Goal: Task Accomplishment & Management: Manage account settings

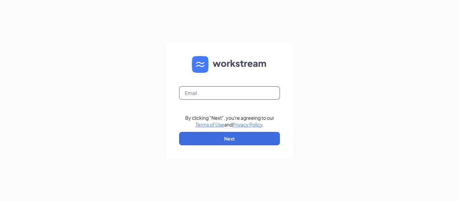
click at [201, 96] on input "text" at bounding box center [229, 92] width 101 height 13
type input "[EMAIL_ADDRESS][DOMAIN_NAME]"
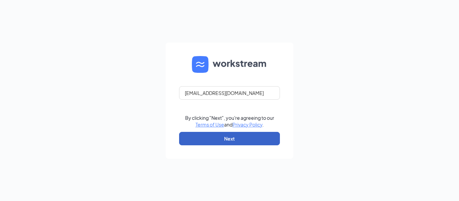
click at [239, 141] on button "Next" at bounding box center [229, 138] width 101 height 13
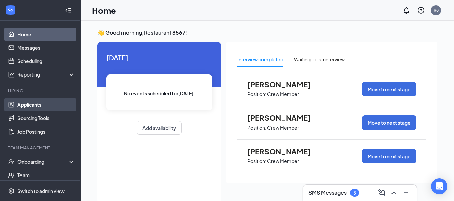
click at [43, 104] on link "Applicants" at bounding box center [45, 104] width 57 height 13
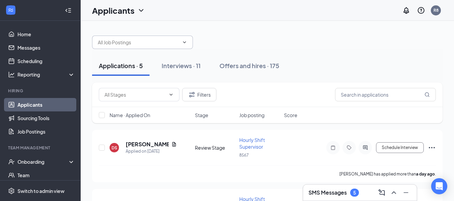
click at [129, 44] on input "text" at bounding box center [138, 42] width 81 height 7
type input "hayden"
click at [219, 43] on div "hayden No options" at bounding box center [267, 39] width 350 height 20
click at [125, 42] on input "hayden" at bounding box center [138, 42] width 81 height 7
click at [180, 66] on div "Interviews · 11" at bounding box center [180, 65] width 39 height 8
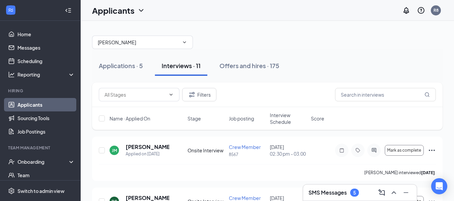
click at [290, 35] on div "hayden No options" at bounding box center [267, 39] width 350 height 20
click at [38, 162] on div "Onboarding" at bounding box center [43, 161] width 52 height 7
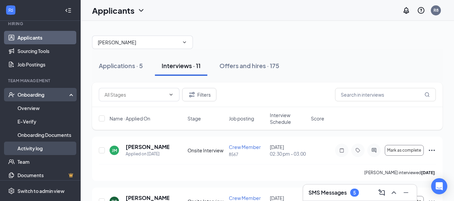
scroll to position [101, 0]
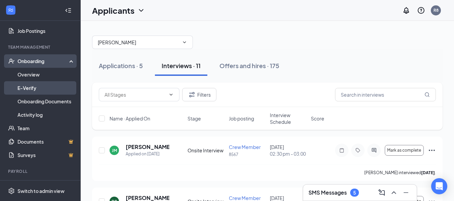
click at [37, 92] on link "E-Verify" at bounding box center [45, 87] width 57 height 13
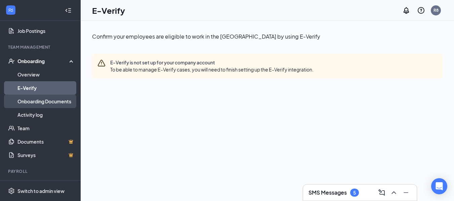
click at [37, 98] on link "Onboarding Documents" at bounding box center [45, 101] width 57 height 13
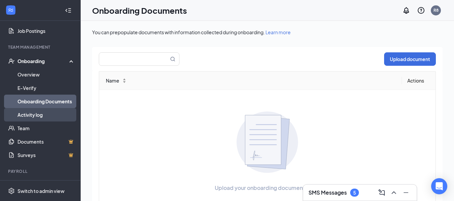
scroll to position [115, 0]
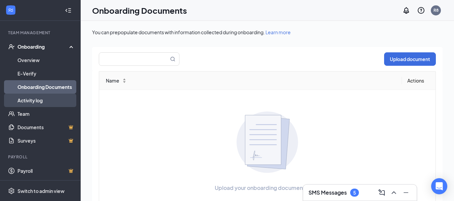
click at [40, 102] on link "Activity log" at bounding box center [45, 100] width 57 height 13
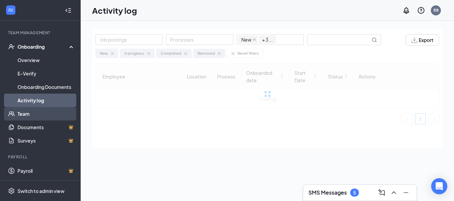
click at [37, 111] on link "Team" at bounding box center [45, 113] width 57 height 13
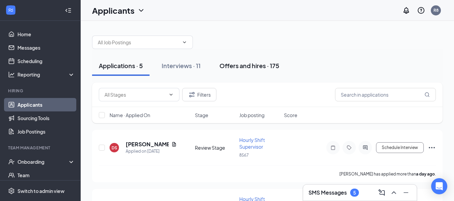
click at [237, 68] on div "Offers and hires · 175" at bounding box center [249, 65] width 60 height 8
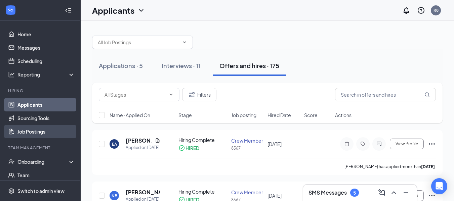
click at [31, 129] on link "Job Postings" at bounding box center [45, 131] width 57 height 13
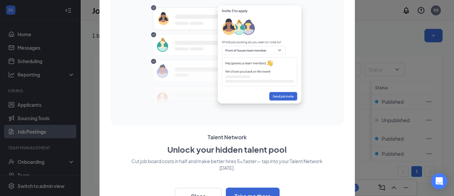
scroll to position [8, 0]
click at [200, 194] on button "Close" at bounding box center [198, 196] width 47 height 17
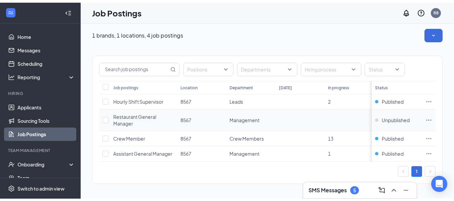
scroll to position [0, 0]
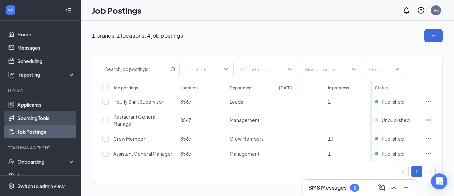
click at [27, 117] on link "Sourcing Tools" at bounding box center [45, 117] width 57 height 13
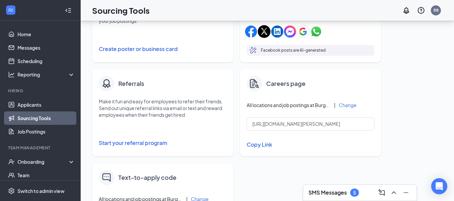
scroll to position [101, 0]
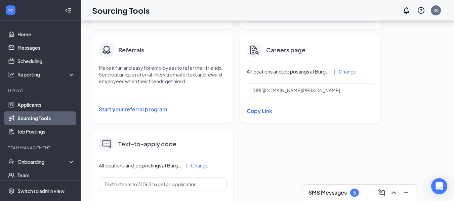
click at [264, 109] on button "Copy Link" at bounding box center [310, 110] width 128 height 11
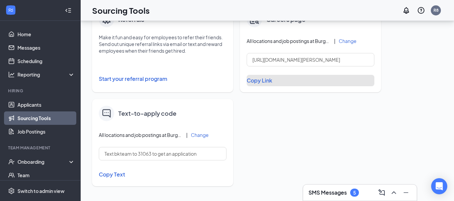
scroll to position [0, 0]
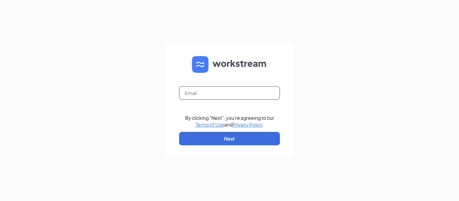
click at [216, 92] on input "text" at bounding box center [229, 92] width 101 height 13
type input "bk8567@hbboys.com"
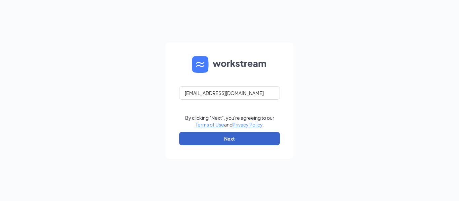
click at [229, 137] on button "Next" at bounding box center [229, 138] width 101 height 13
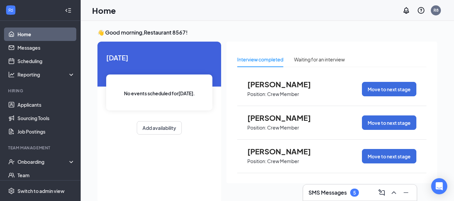
scroll to position [14, 0]
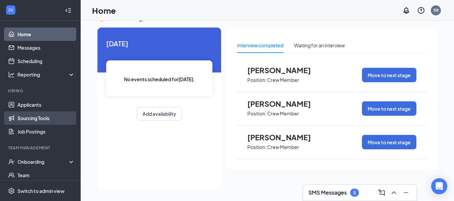
click at [42, 121] on link "Sourcing Tools" at bounding box center [45, 117] width 57 height 13
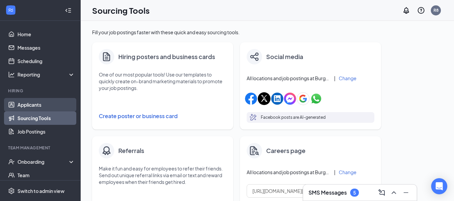
click at [38, 103] on link "Applicants" at bounding box center [45, 104] width 57 height 13
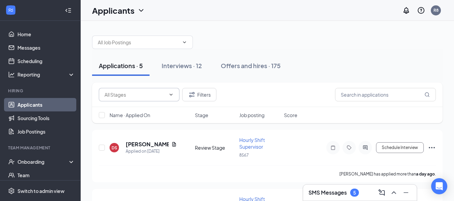
click at [131, 94] on input "text" at bounding box center [134, 94] width 61 height 7
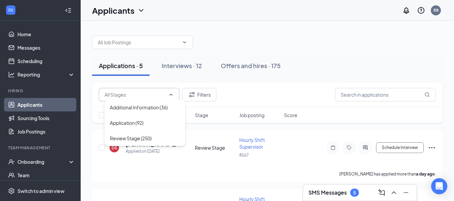
click at [140, 97] on input "text" at bounding box center [134, 94] width 61 height 7
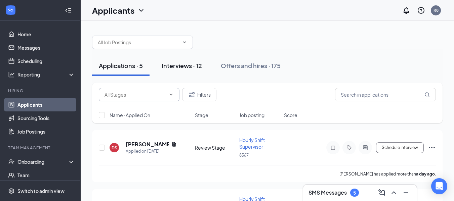
click at [177, 67] on div "Interviews · 12" at bounding box center [181, 65] width 40 height 8
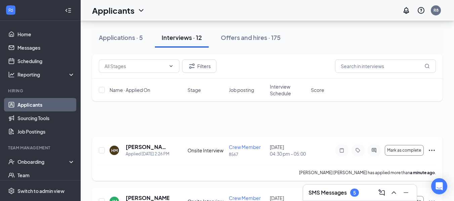
scroll to position [34, 0]
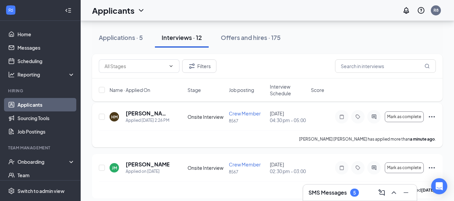
click at [431, 119] on icon "Ellipses" at bounding box center [431, 117] width 8 height 8
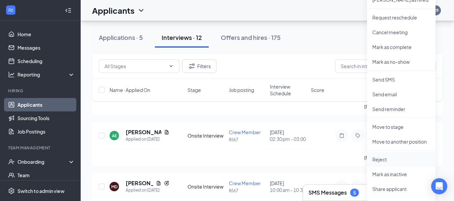
scroll to position [0, 0]
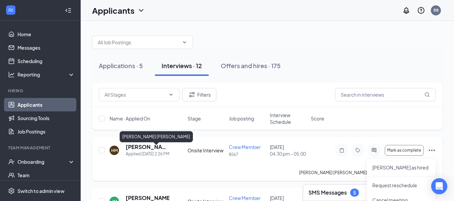
click at [139, 150] on h5 "[PERSON_NAME] [PERSON_NAME]" at bounding box center [148, 146] width 44 height 7
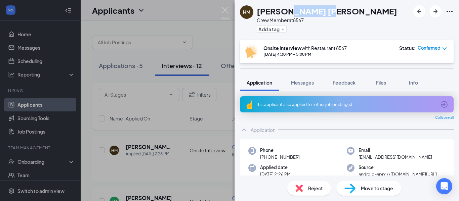
drag, startPoint x: 292, startPoint y: 12, endPoint x: 332, endPoint y: 10, distance: 40.3
click at [332, 10] on h1 "[PERSON_NAME] [PERSON_NAME]" at bounding box center [327, 10] width 140 height 11
click at [371, 44] on div "Onsite Interview with Restaurant 8567 [DATE] 4:30 PM - 5:00 PM Status : Confirm…" at bounding box center [347, 51] width 214 height 23
click at [353, 190] on img at bounding box center [349, 189] width 11 height 10
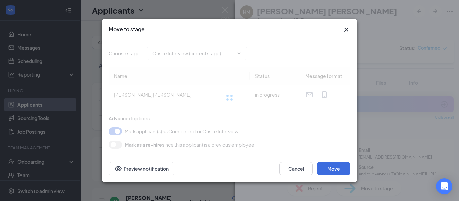
type input "Hiring Complete (final stage)"
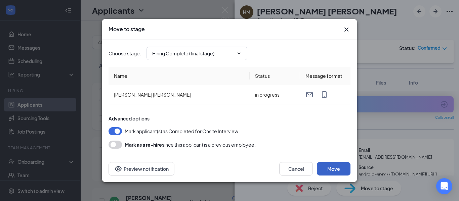
click at [332, 168] on button "Move" at bounding box center [334, 168] width 34 height 13
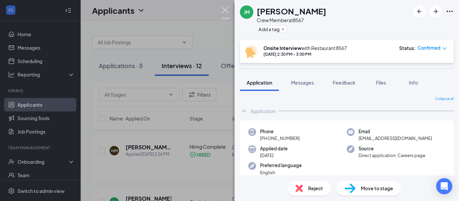
click at [226, 11] on img at bounding box center [225, 13] width 8 height 13
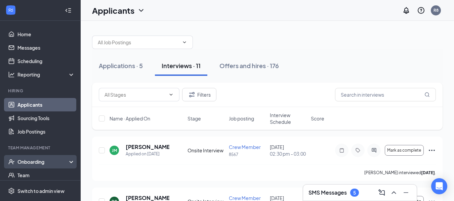
click at [25, 165] on div "Onboarding" at bounding box center [43, 161] width 52 height 7
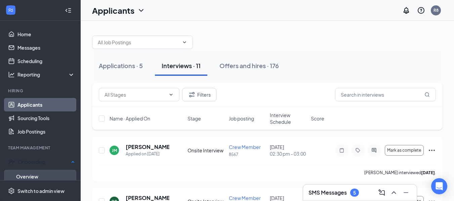
click at [34, 171] on link "Overview" at bounding box center [45, 176] width 59 height 13
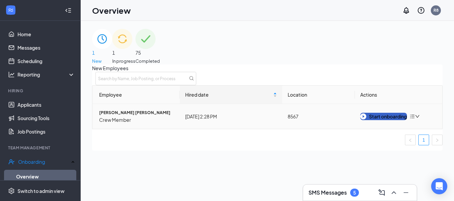
click at [390, 120] on div "Start onboarding" at bounding box center [383, 116] width 47 height 7
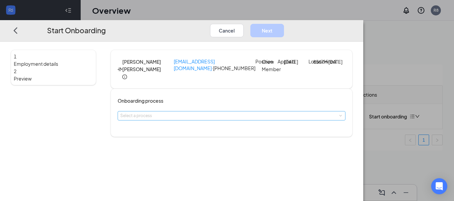
click at [181, 119] on div "Select a process" at bounding box center [229, 115] width 219 height 7
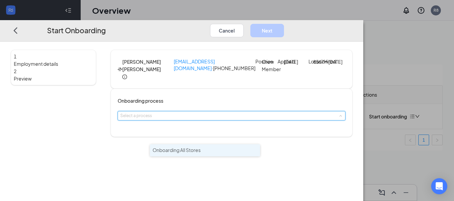
click at [178, 149] on span "Onboarding All Stores" at bounding box center [176, 150] width 48 height 6
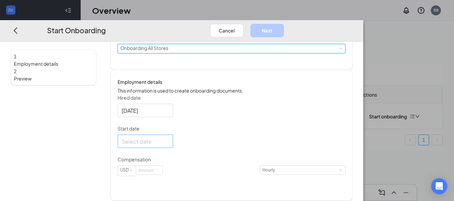
scroll to position [91, 0]
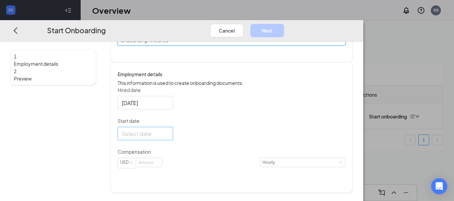
click at [169, 138] on div at bounding box center [145, 134] width 47 height 8
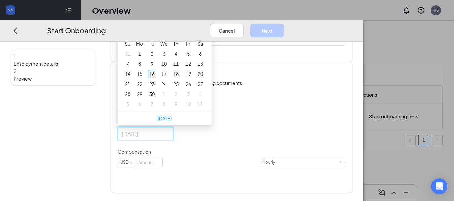
type input "[DATE]"
click at [156, 78] on div "16" at bounding box center [152, 74] width 8 height 8
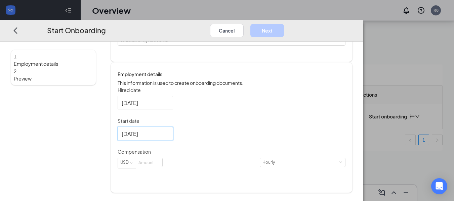
scroll to position [30, 0]
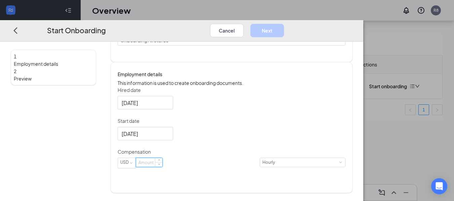
click at [162, 167] on input at bounding box center [149, 162] width 26 height 9
type input "12"
click at [248, 155] on form "Hired date [DATE] Start date [DATE] [DATE] Su Mo Tu We Th Fr Sa 31 1 2 3 4 5 6 …" at bounding box center [232, 132] width 228 height 90
click at [284, 24] on button "Next" at bounding box center [267, 30] width 34 height 13
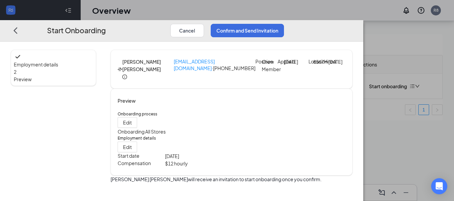
scroll to position [22, 0]
click at [284, 24] on button "Confirm and Send Invitation" at bounding box center [247, 30] width 73 height 13
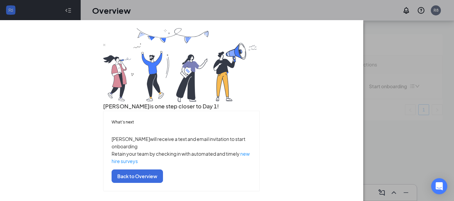
scroll to position [65, 0]
click at [163, 179] on button "Back to Overview" at bounding box center [136, 176] width 51 height 13
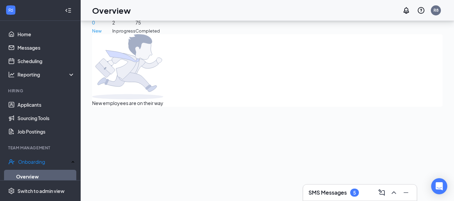
scroll to position [0, 0]
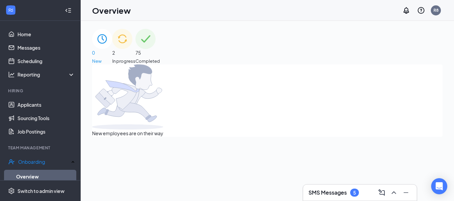
click at [135, 53] on div "2 In progress" at bounding box center [123, 47] width 23 height 36
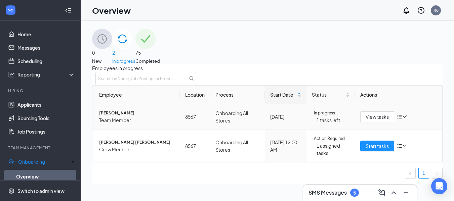
scroll to position [30, 0]
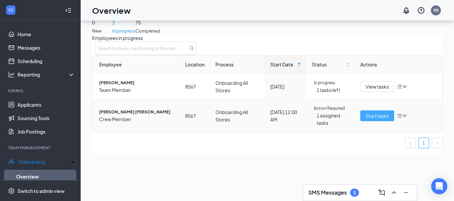
click at [368, 120] on span "Start tasks" at bounding box center [376, 115] width 23 height 7
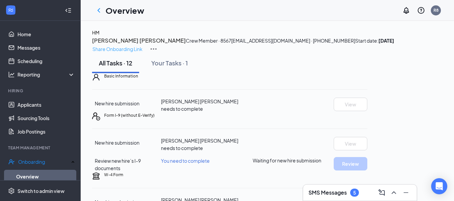
click at [142, 45] on p "Share Onboarding Link" at bounding box center [117, 48] width 50 height 7
